Goal: Transaction & Acquisition: Purchase product/service

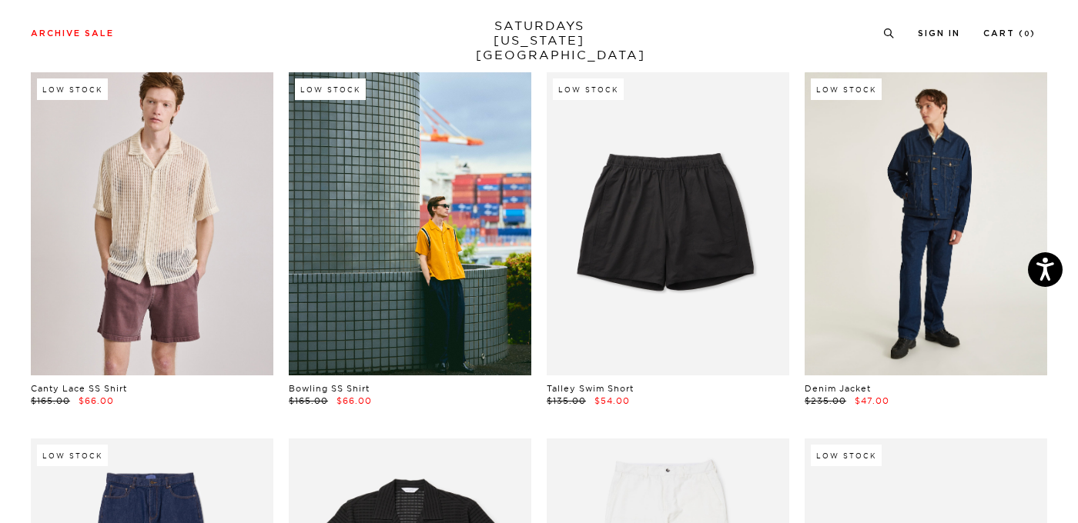
scroll to position [1550, 0]
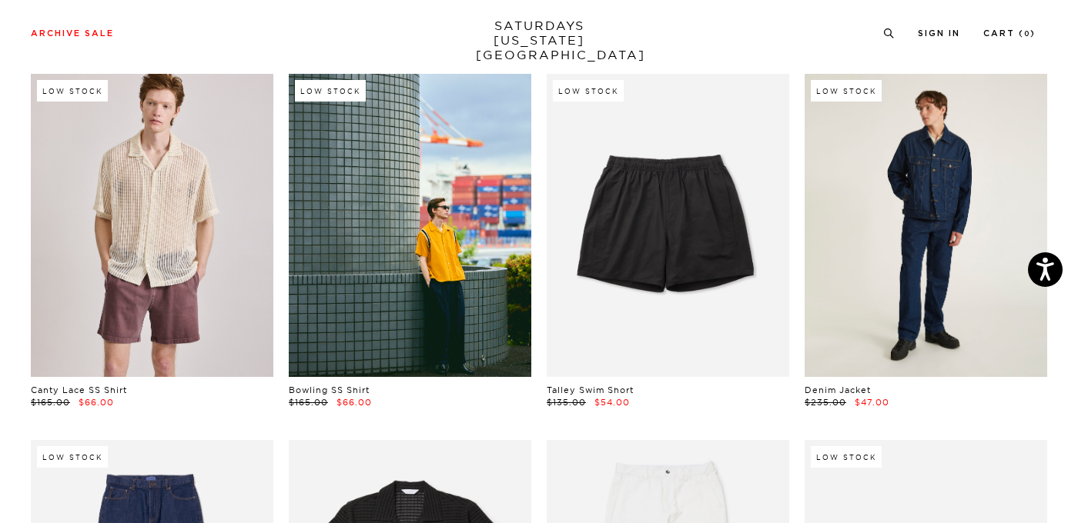
click at [925, 223] on link at bounding box center [925, 225] width 242 height 303
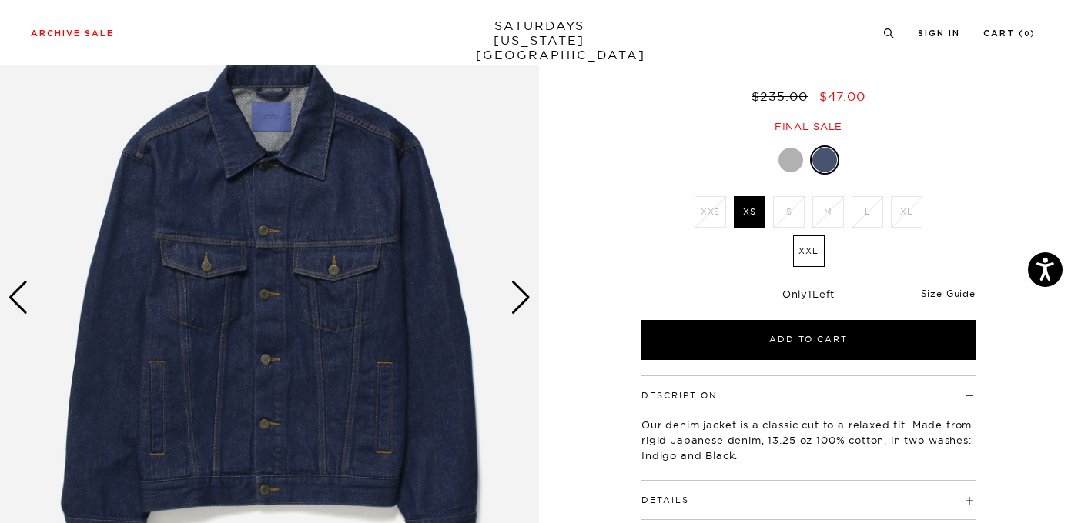
scroll to position [118, 0]
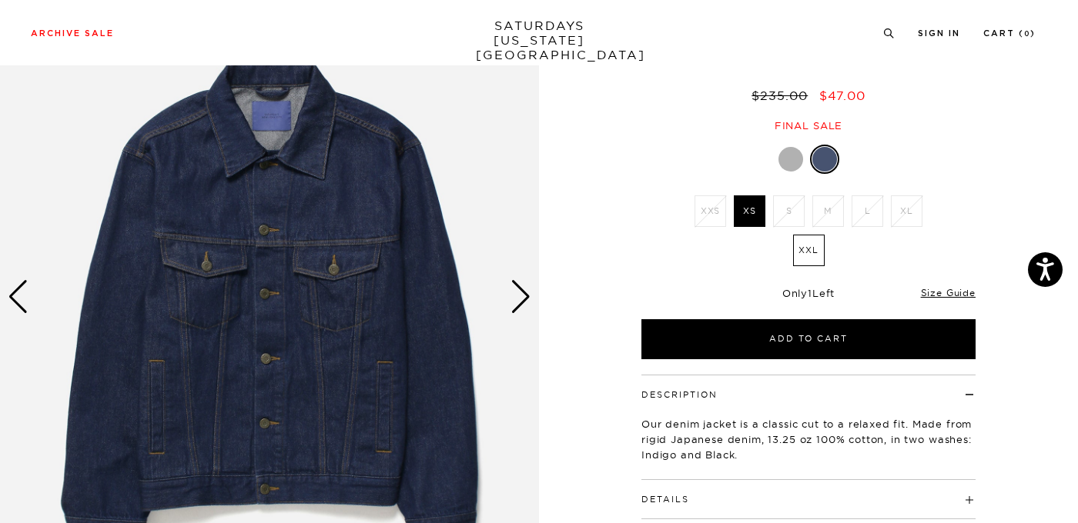
click at [526, 304] on div "Next slide" at bounding box center [520, 297] width 21 height 34
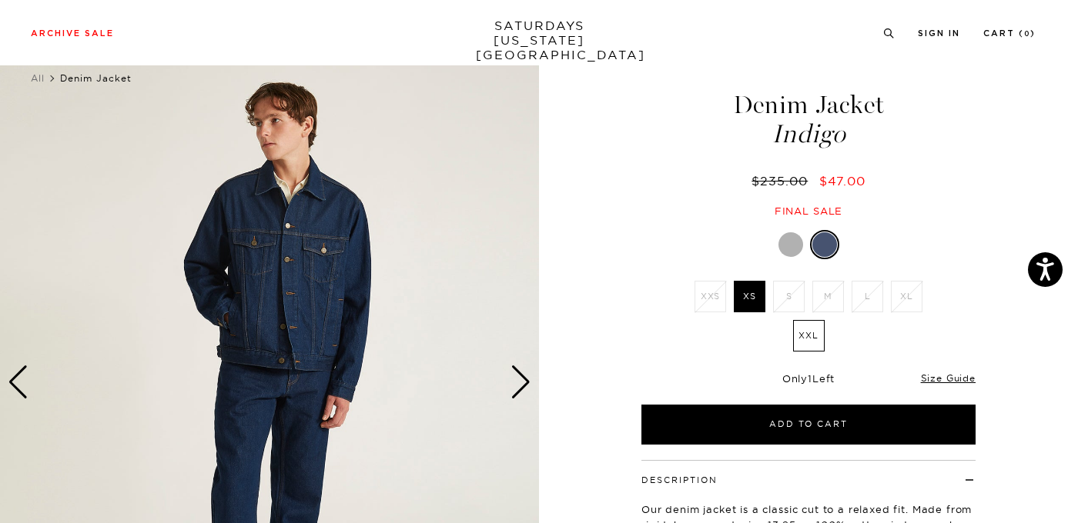
scroll to position [23, 0]
